Goal: Answer question/provide support

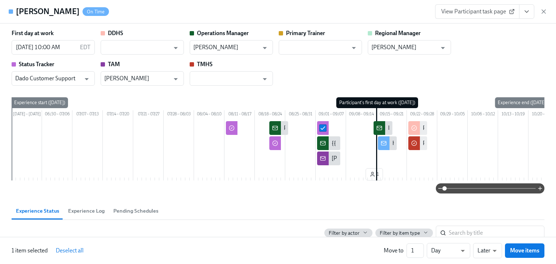
scroll to position [447, 0]
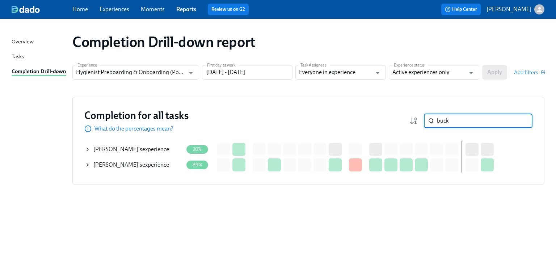
drag, startPoint x: 449, startPoint y: 122, endPoint x: 434, endPoint y: 121, distance: 14.5
click at [434, 121] on div "buck ​" at bounding box center [478, 121] width 109 height 14
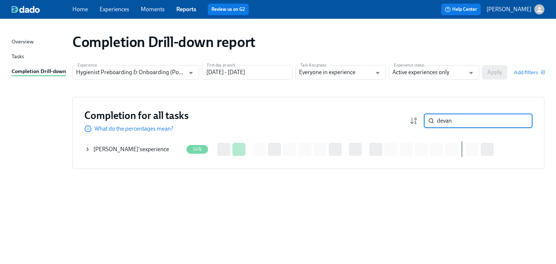
type input "devan"
click at [87, 150] on icon at bounding box center [88, 150] width 6 height 6
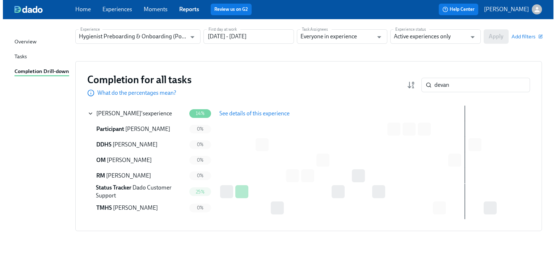
scroll to position [36, 0]
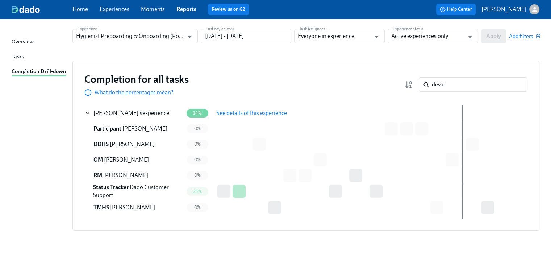
click at [116, 145] on span "Megan Paluszek" at bounding box center [132, 144] width 45 height 7
click at [102, 187] on span "Status Tracker" at bounding box center [110, 187] width 35 height 7
click at [200, 192] on span "25%" at bounding box center [197, 191] width 17 height 5
click at [198, 208] on span "0%" at bounding box center [197, 207] width 15 height 5
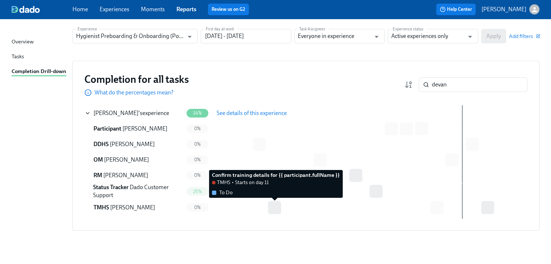
click at [275, 209] on div at bounding box center [274, 207] width 13 height 13
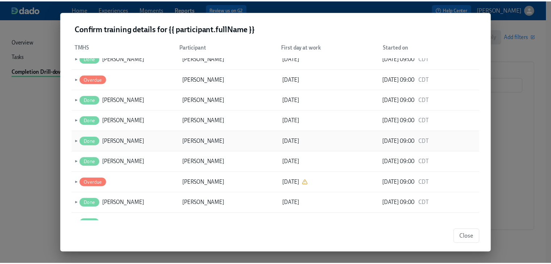
scroll to position [1157, 0]
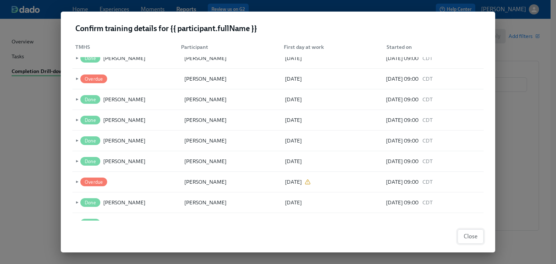
click at [468, 238] on span "Close" at bounding box center [471, 236] width 14 height 7
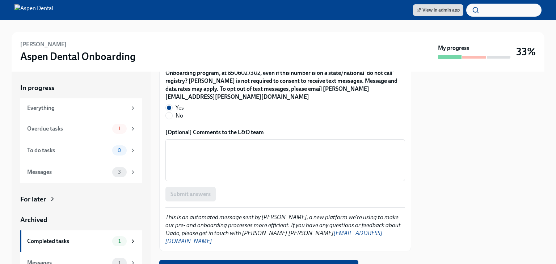
scroll to position [764, 0]
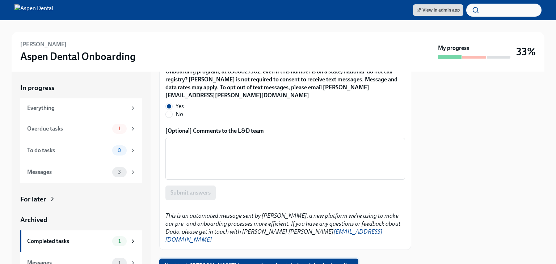
click at [246, 263] on span "Next task : [PERSON_NAME] has questions about their training/onboarding" at bounding box center [258, 266] width 189 height 7
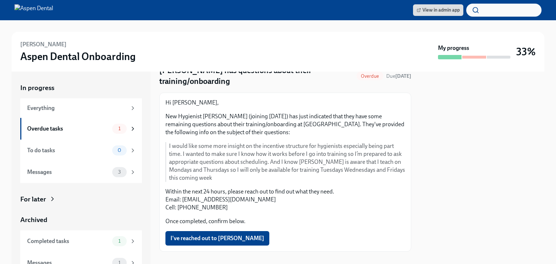
scroll to position [43, 0]
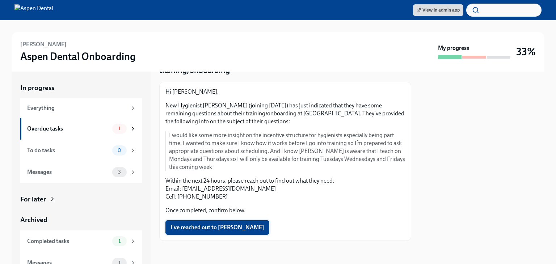
click at [199, 228] on span "I've reached out to [PERSON_NAME]" at bounding box center [218, 227] width 94 height 7
